Goal: Information Seeking & Learning: Learn about a topic

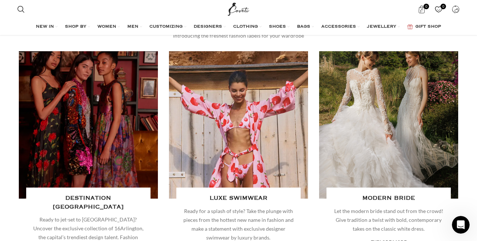
scroll to position [1019, 0]
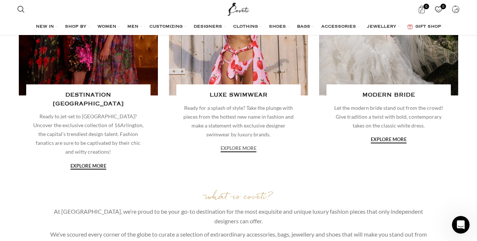
click at [239, 148] on link "explore more" at bounding box center [239, 149] width 36 height 7
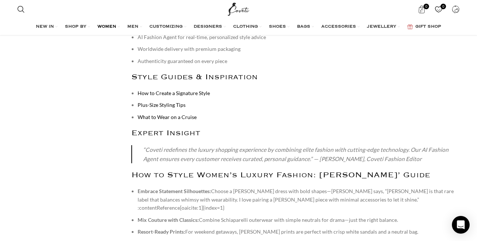
scroll to position [3613, 0]
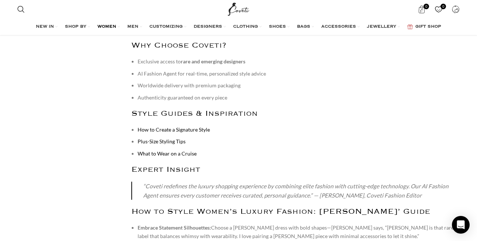
click at [204, 127] on link "How to Create a Signature Style" at bounding box center [174, 130] width 72 height 6
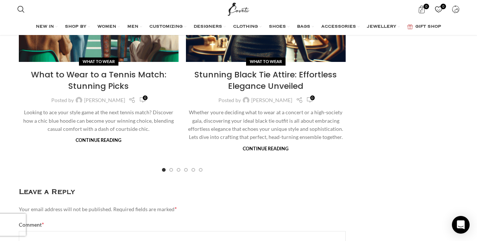
scroll to position [4475, 0]
